Goal: Find specific fact: Find specific page/section

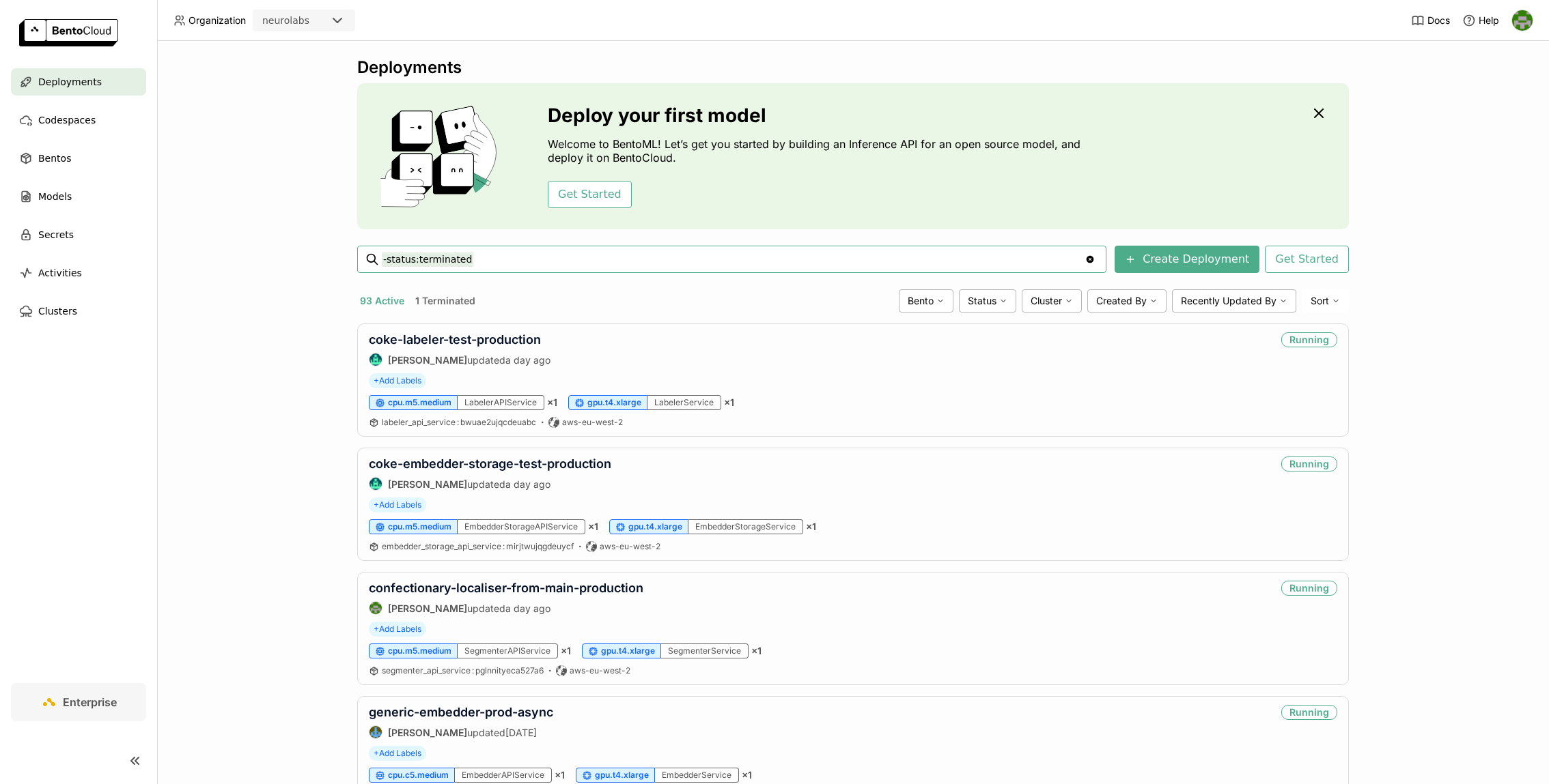
paste input "fms-embedder"
type input "-status:terminated fms-embedder"
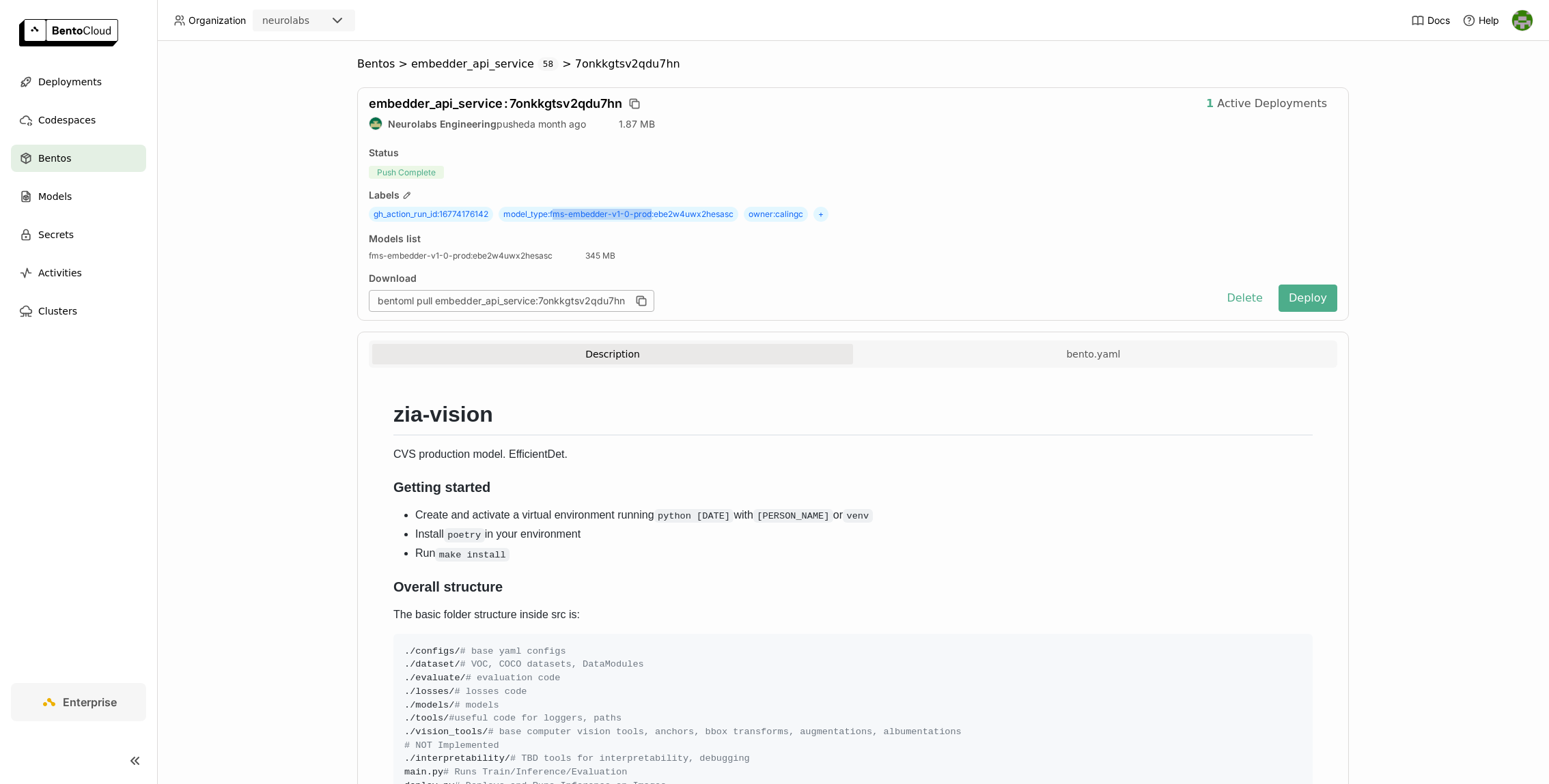
drag, startPoint x: 554, startPoint y: 215, endPoint x: 652, endPoint y: 218, distance: 98.0
click at [652, 218] on span "model_type : fms-embedder-v1-0-prod:ebe2w4uwx2hesasc" at bounding box center [618, 215] width 239 height 15
drag, startPoint x: 506, startPoint y: 212, endPoint x: 736, endPoint y: 215, distance: 230.0
click at [736, 215] on span "model_type : fms-embedder-v1-0-prod:ebe2w4uwx2hesasc" at bounding box center [618, 215] width 239 height 15
copy span "model_type : fms-embedder-v1-0-prod:ebe2w4uwx2hesasc"
